Goal: Task Accomplishment & Management: Manage account settings

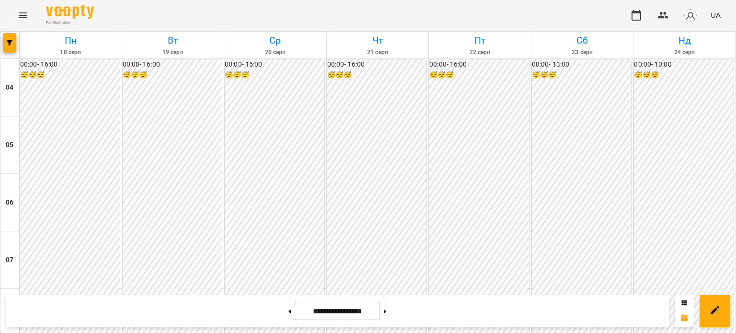
scroll to position [696, 0]
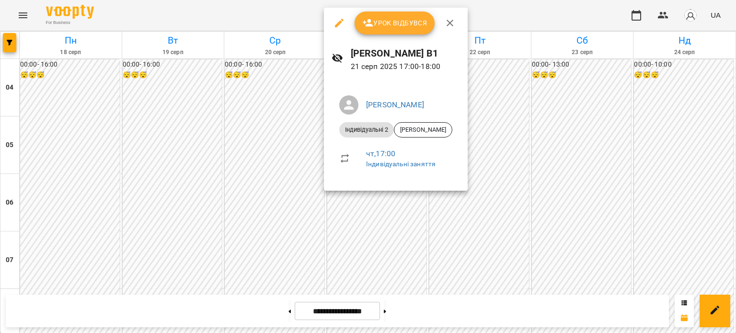
click at [385, 35] on div "Урок відбувся" at bounding box center [396, 23] width 144 height 31
click at [387, 31] on button "Урок відбувся" at bounding box center [394, 22] width 80 height 23
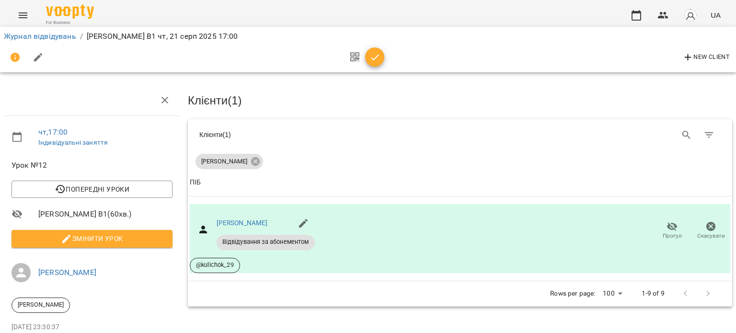
click at [376, 59] on icon "button" at bounding box center [374, 57] width 11 height 11
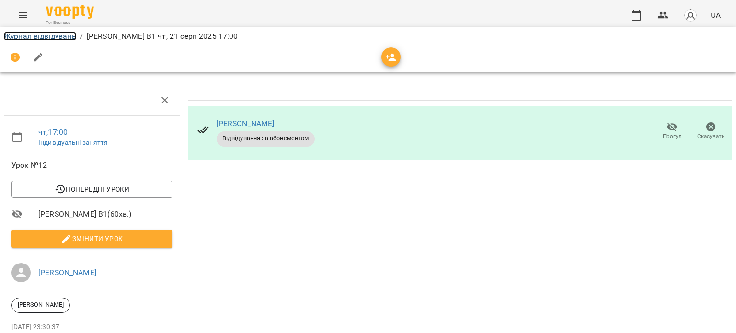
click at [63, 37] on link "Журнал відвідувань" at bounding box center [40, 36] width 72 height 9
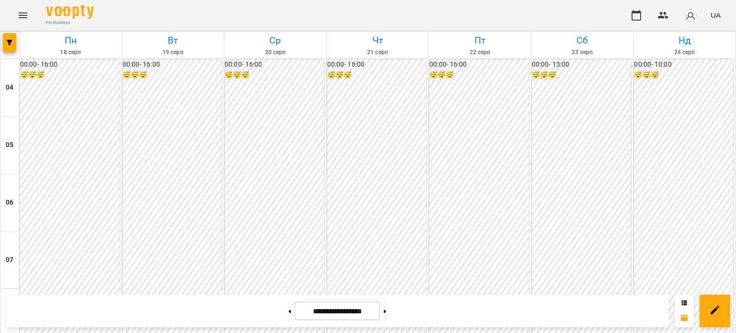
scroll to position [814, 0]
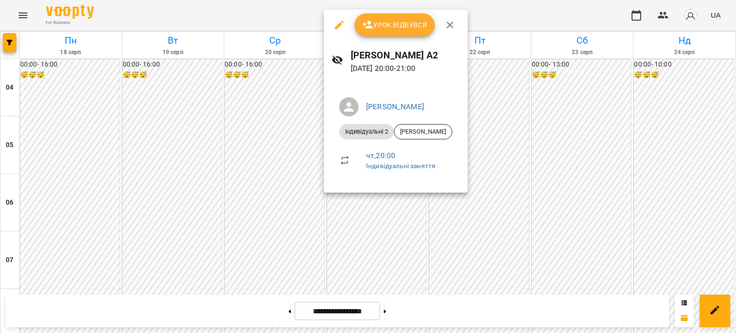
click at [411, 15] on button "Урок відбувся" at bounding box center [394, 24] width 80 height 23
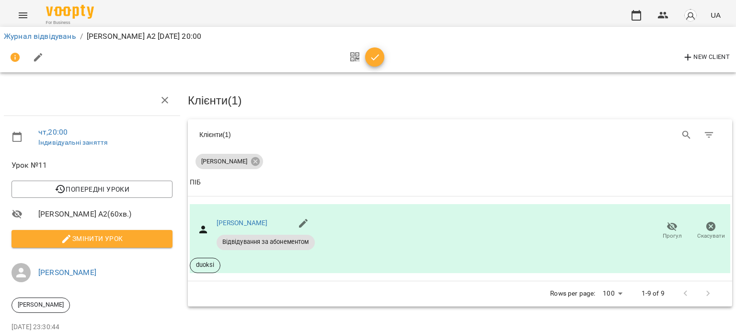
click at [370, 59] on icon "button" at bounding box center [374, 57] width 11 height 11
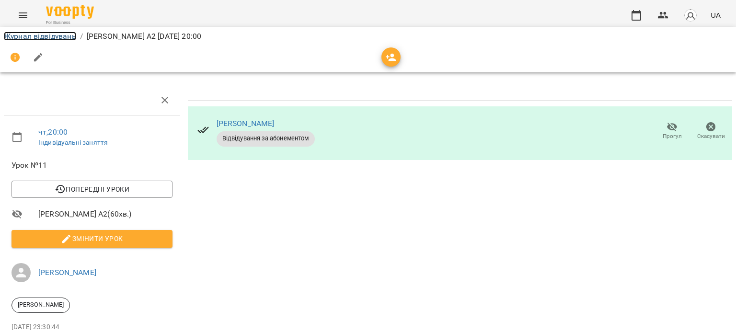
click at [50, 35] on link "Журнал відвідувань" at bounding box center [40, 36] width 72 height 9
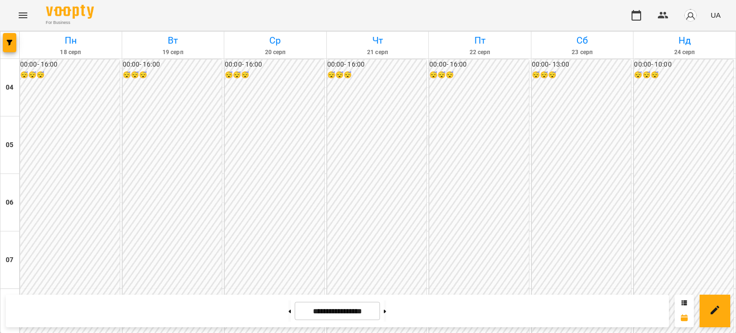
scroll to position [659, 0]
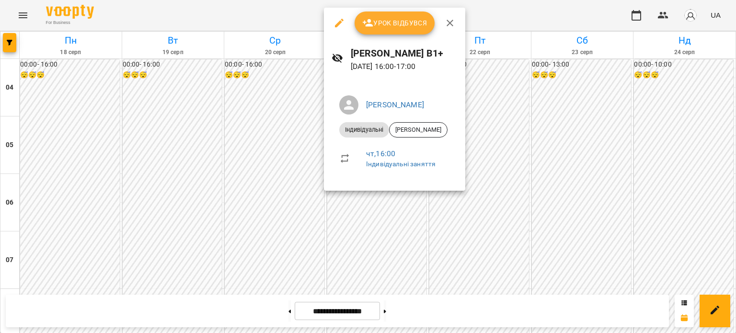
click at [331, 24] on button "button" at bounding box center [339, 22] width 23 height 23
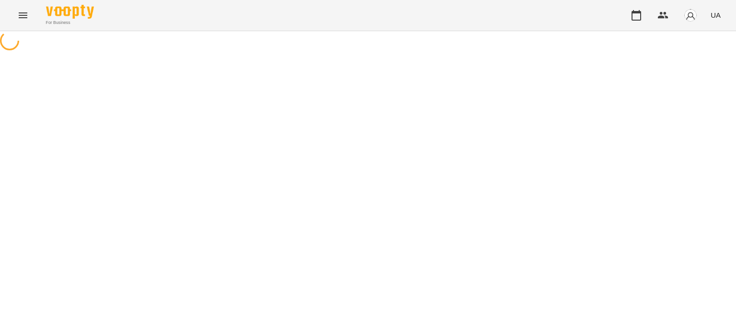
select select "**********"
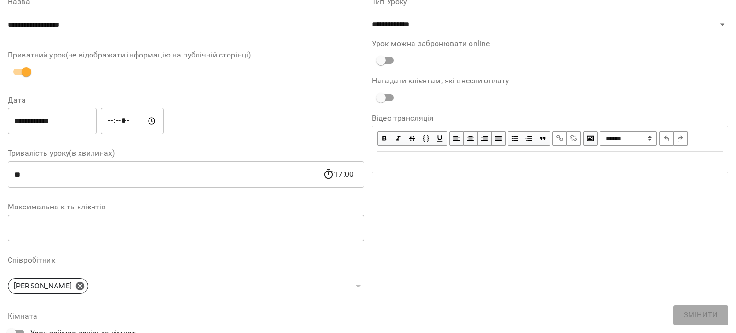
scroll to position [37, 0]
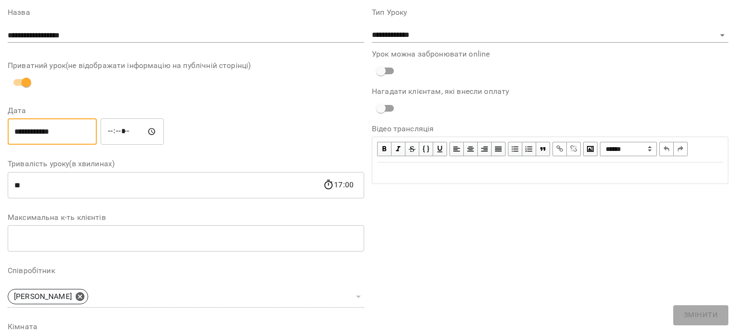
click at [83, 137] on input "**********" at bounding box center [52, 131] width 89 height 27
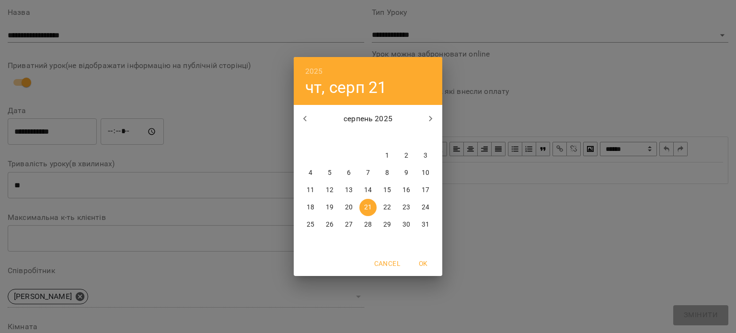
click at [310, 224] on p "25" at bounding box center [311, 225] width 8 height 10
type input "**********"
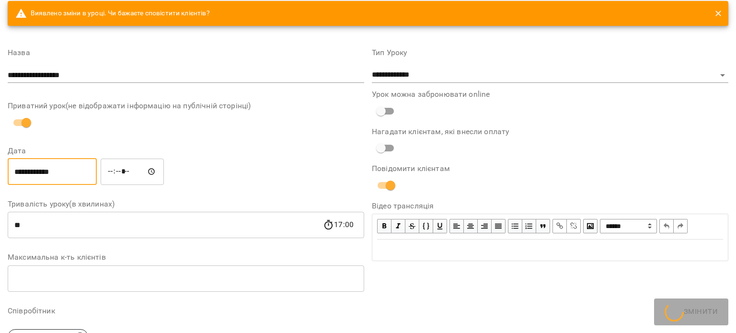
scroll to position [77, 0]
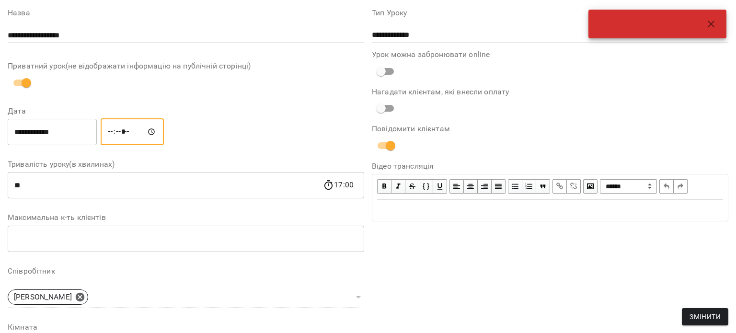
click at [137, 131] on input "*****" at bounding box center [132, 131] width 63 height 27
type input "*****"
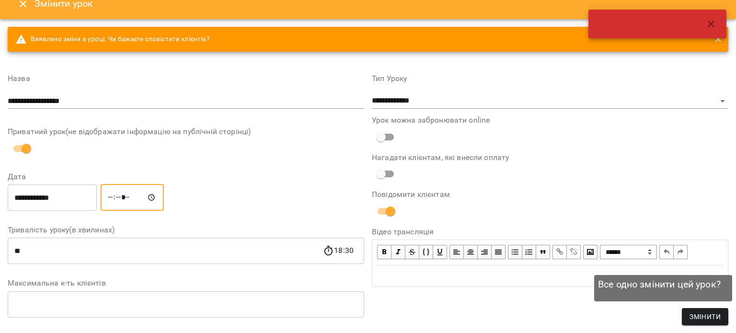
scroll to position [0, 0]
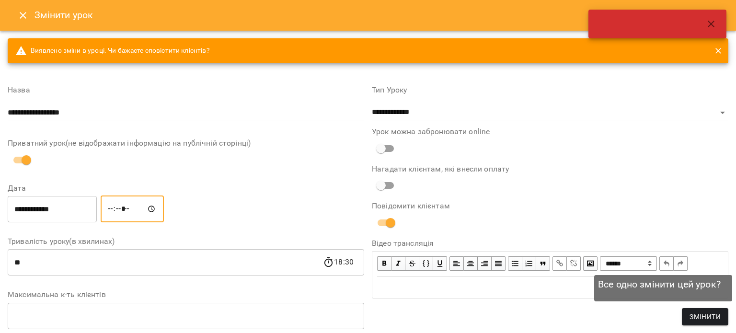
click at [690, 316] on span "Змінити" at bounding box center [704, 316] width 31 height 11
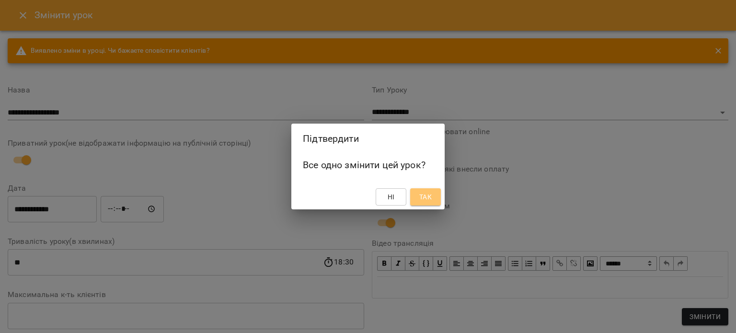
click at [433, 199] on button "Так" at bounding box center [425, 196] width 31 height 17
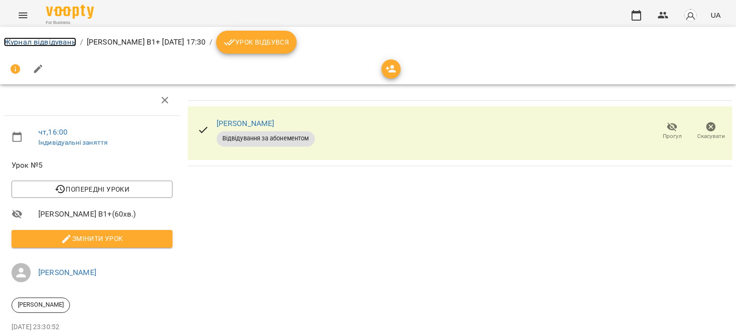
click at [49, 40] on link "Журнал відвідувань" at bounding box center [40, 41] width 72 height 9
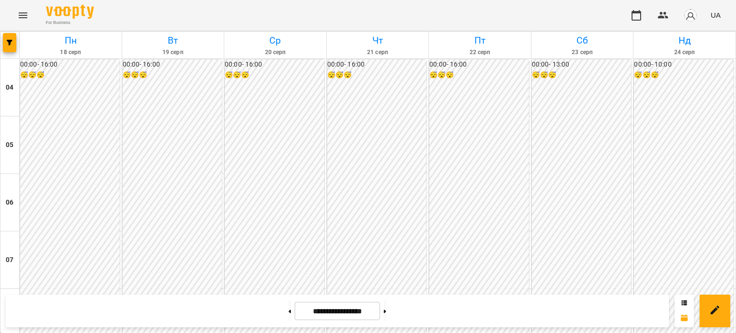
scroll to position [584, 0]
click at [386, 308] on button at bounding box center [385, 310] width 2 height 21
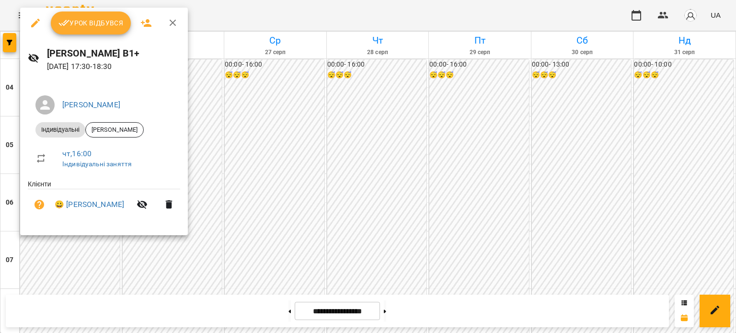
click at [285, 173] on div at bounding box center [368, 166] width 736 height 333
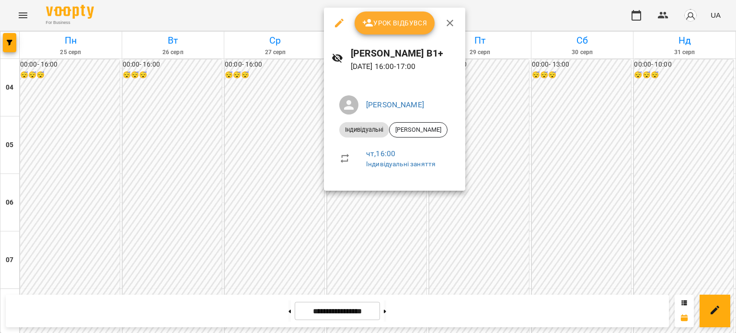
click at [278, 157] on div at bounding box center [368, 166] width 736 height 333
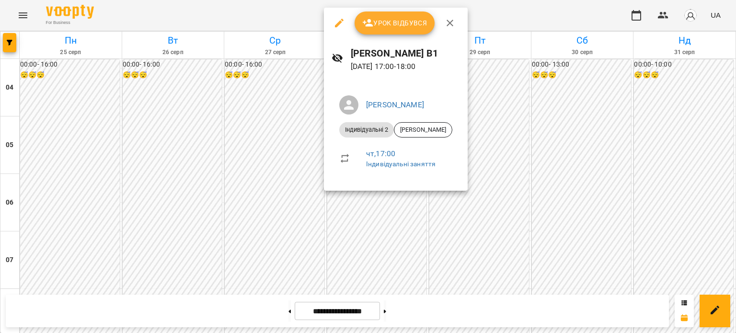
click at [302, 217] on div at bounding box center [368, 166] width 736 height 333
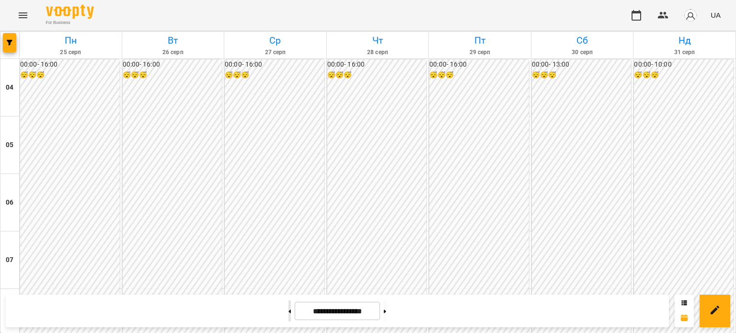
click at [288, 306] on button at bounding box center [289, 310] width 2 height 21
type input "**********"
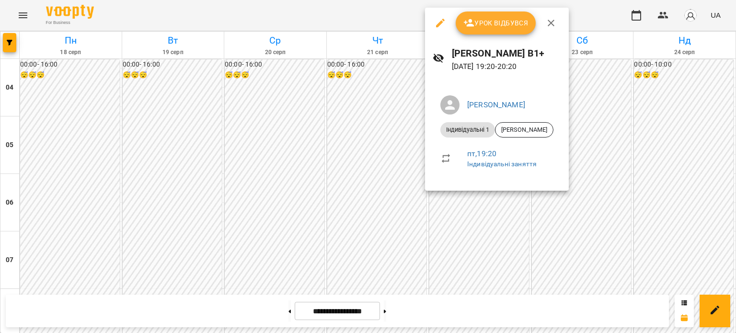
click at [418, 197] on div at bounding box center [368, 166] width 736 height 333
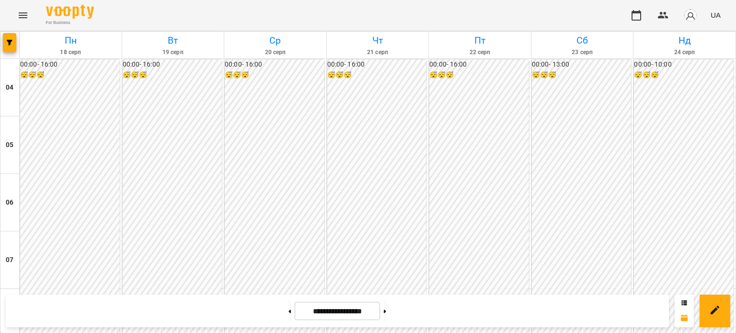
scroll to position [762, 0]
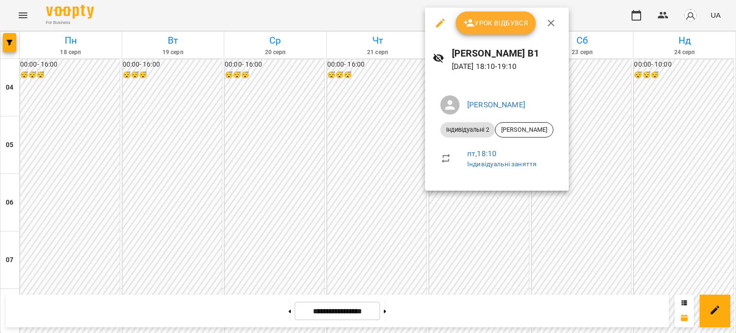
click at [411, 129] on div at bounding box center [368, 166] width 736 height 333
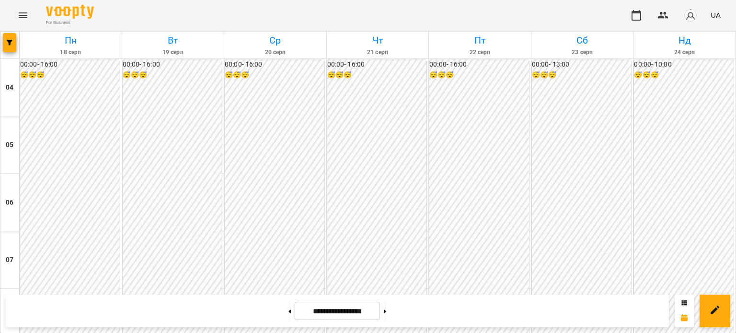
scroll to position [764, 0]
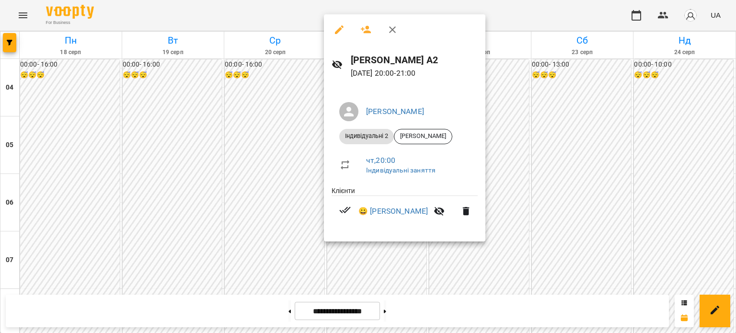
click at [532, 213] on div at bounding box center [368, 166] width 736 height 333
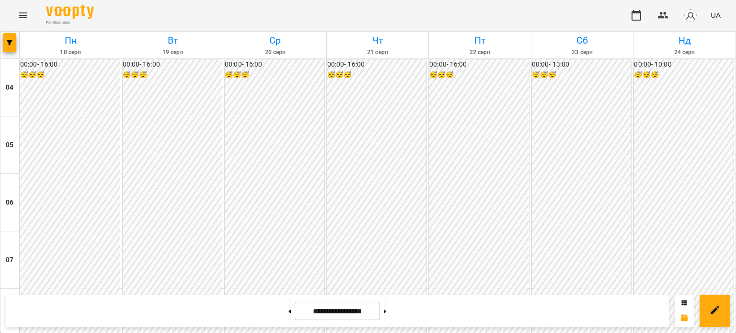
scroll to position [698, 0]
